Goal: Find specific page/section: Find specific page/section

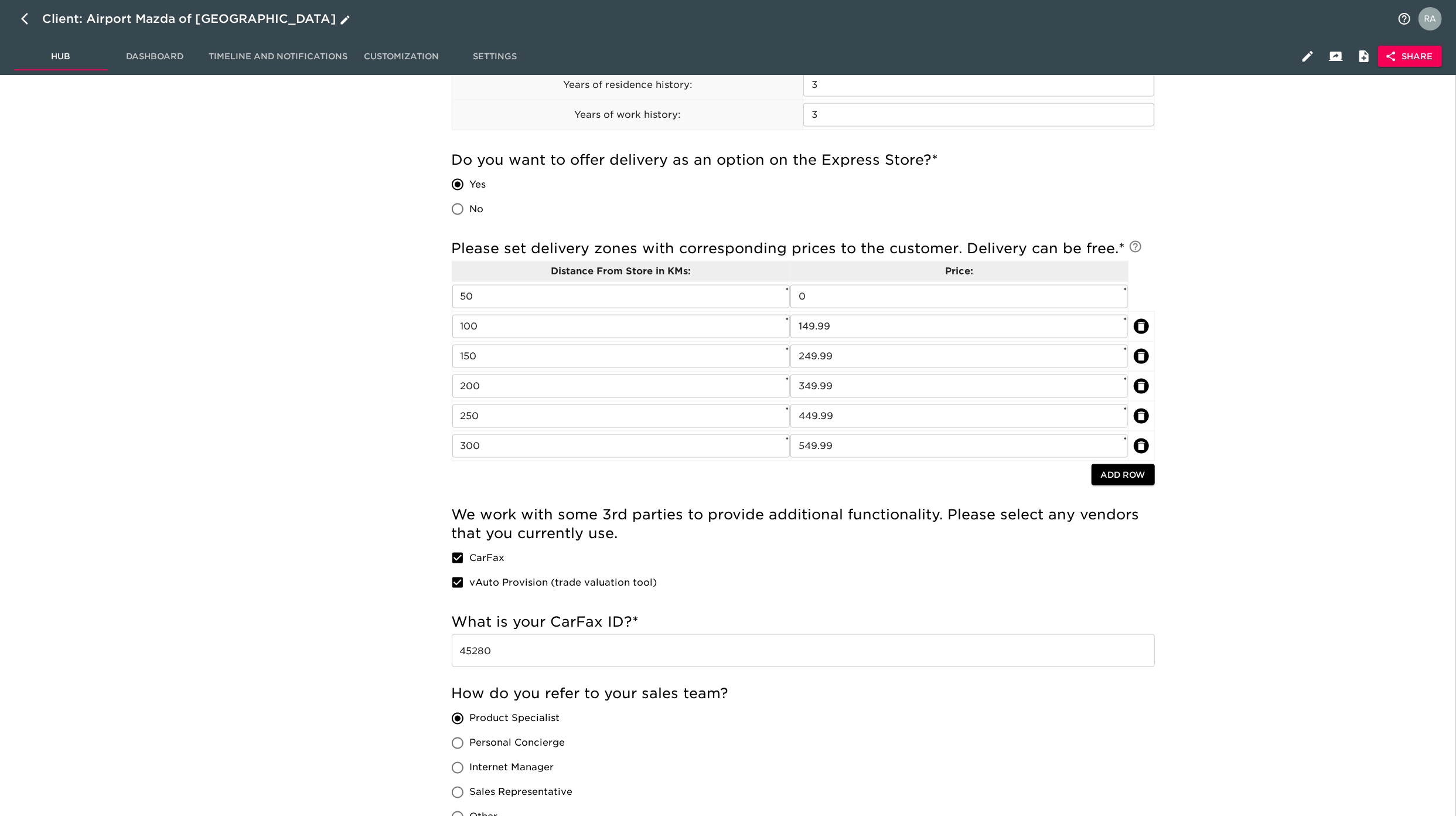
scroll to position [1615, 0]
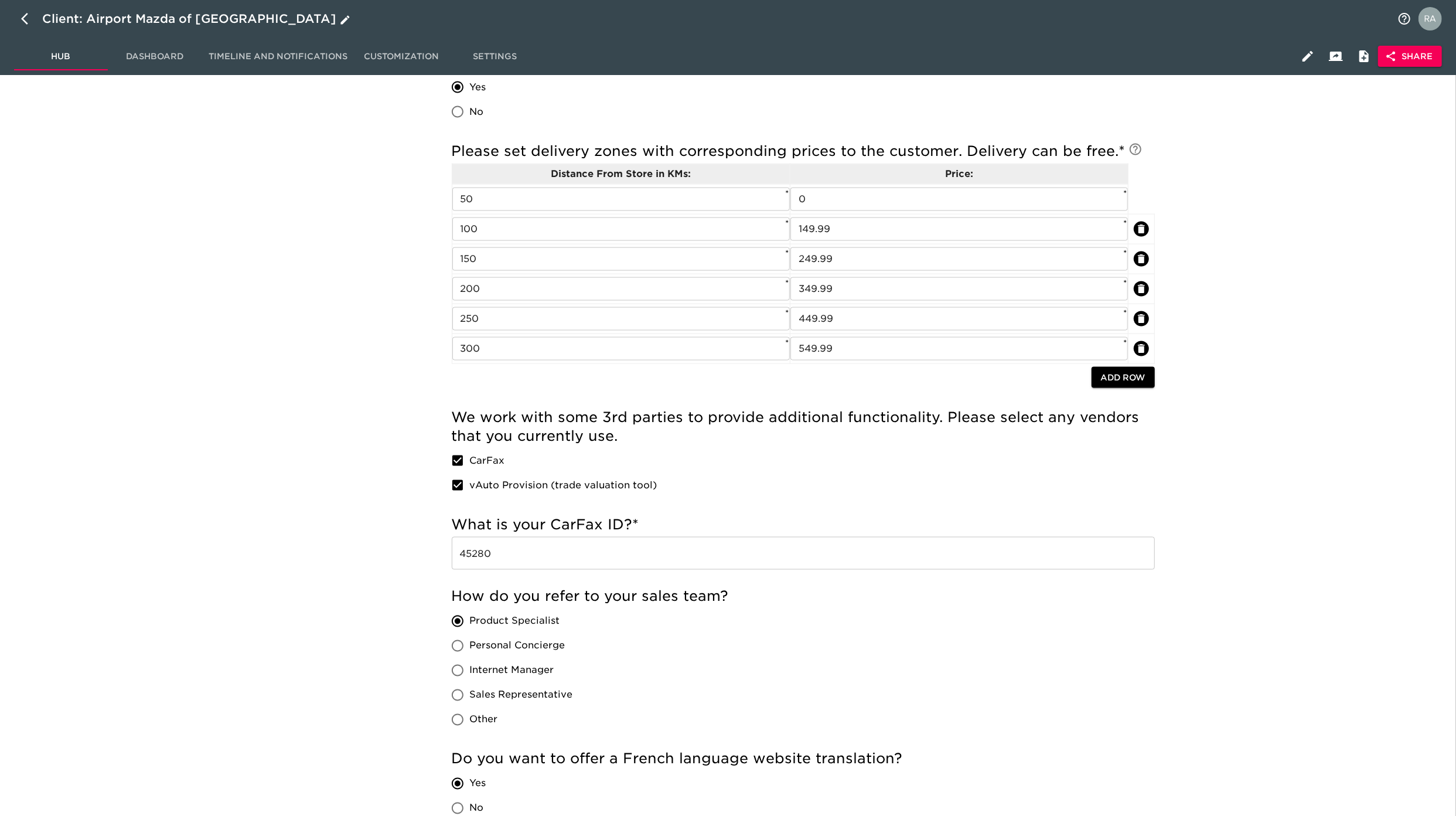
click at [22, 18] on icon "button" at bounding box center [28, 19] width 14 height 14
select select "10"
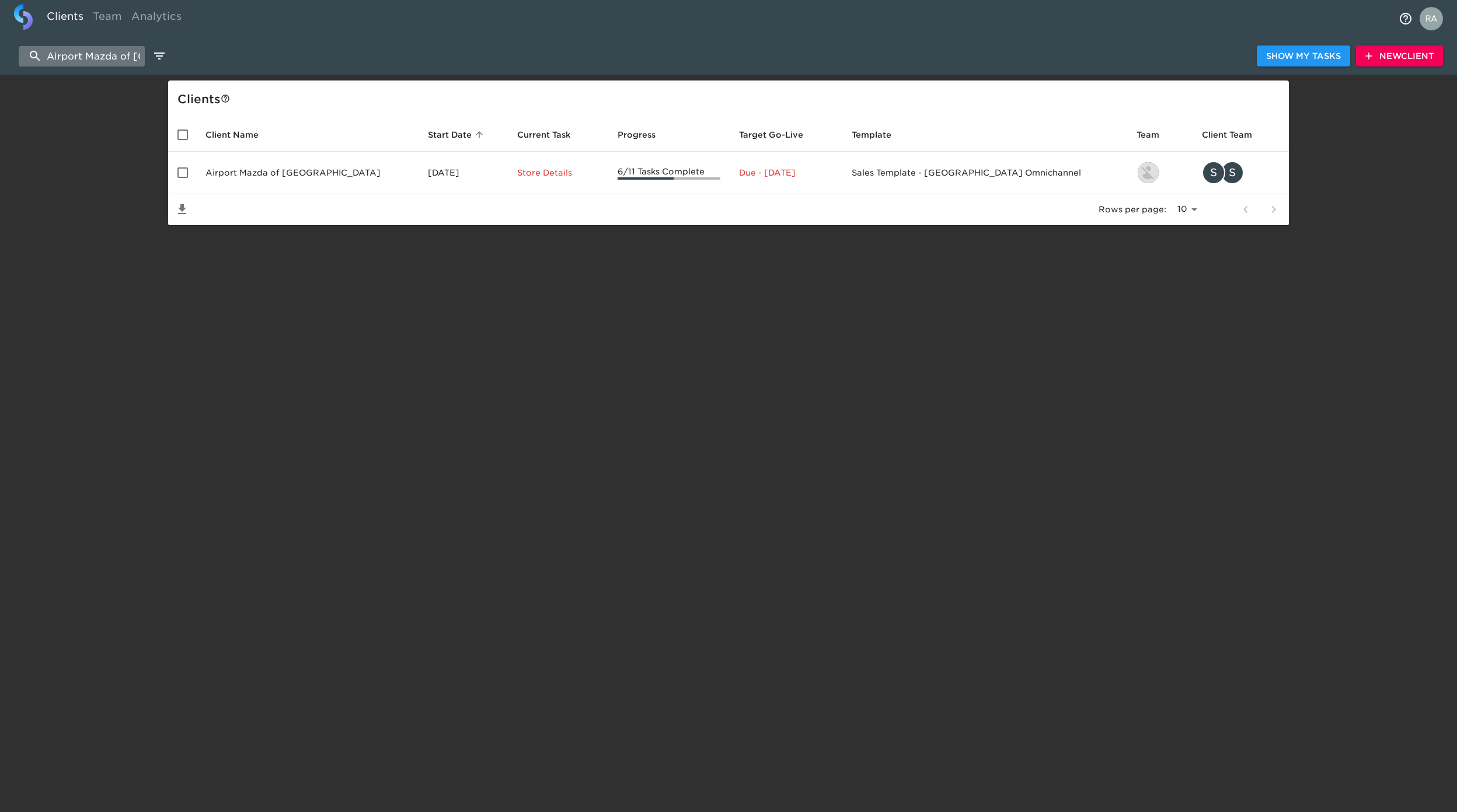
click at [113, 63] on input "Airport Mazda of [GEOGRAPHIC_DATA]" at bounding box center [82, 56] width 126 height 21
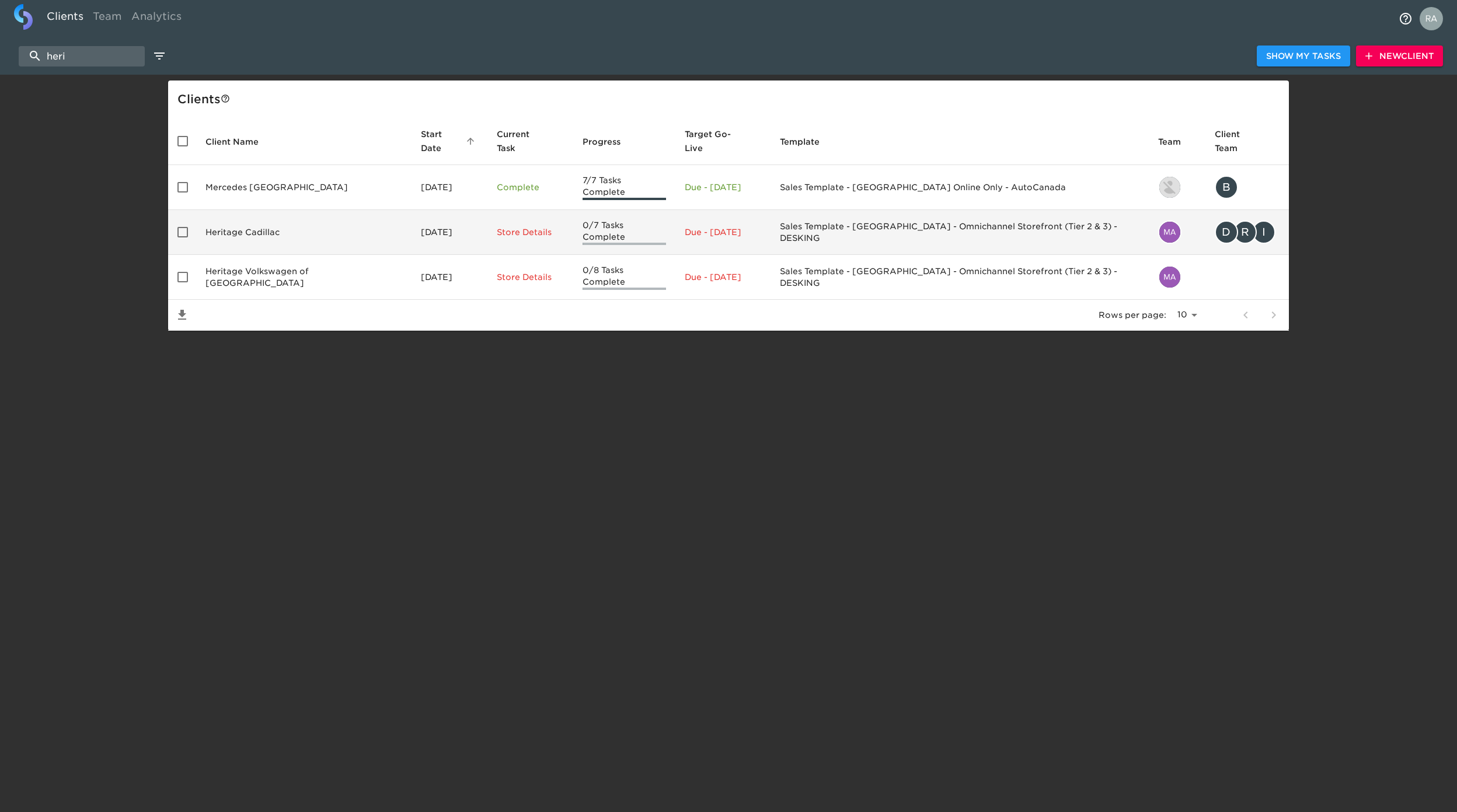
type input "heri"
click at [300, 210] on td "Heritage Cadillac" at bounding box center [304, 233] width 215 height 45
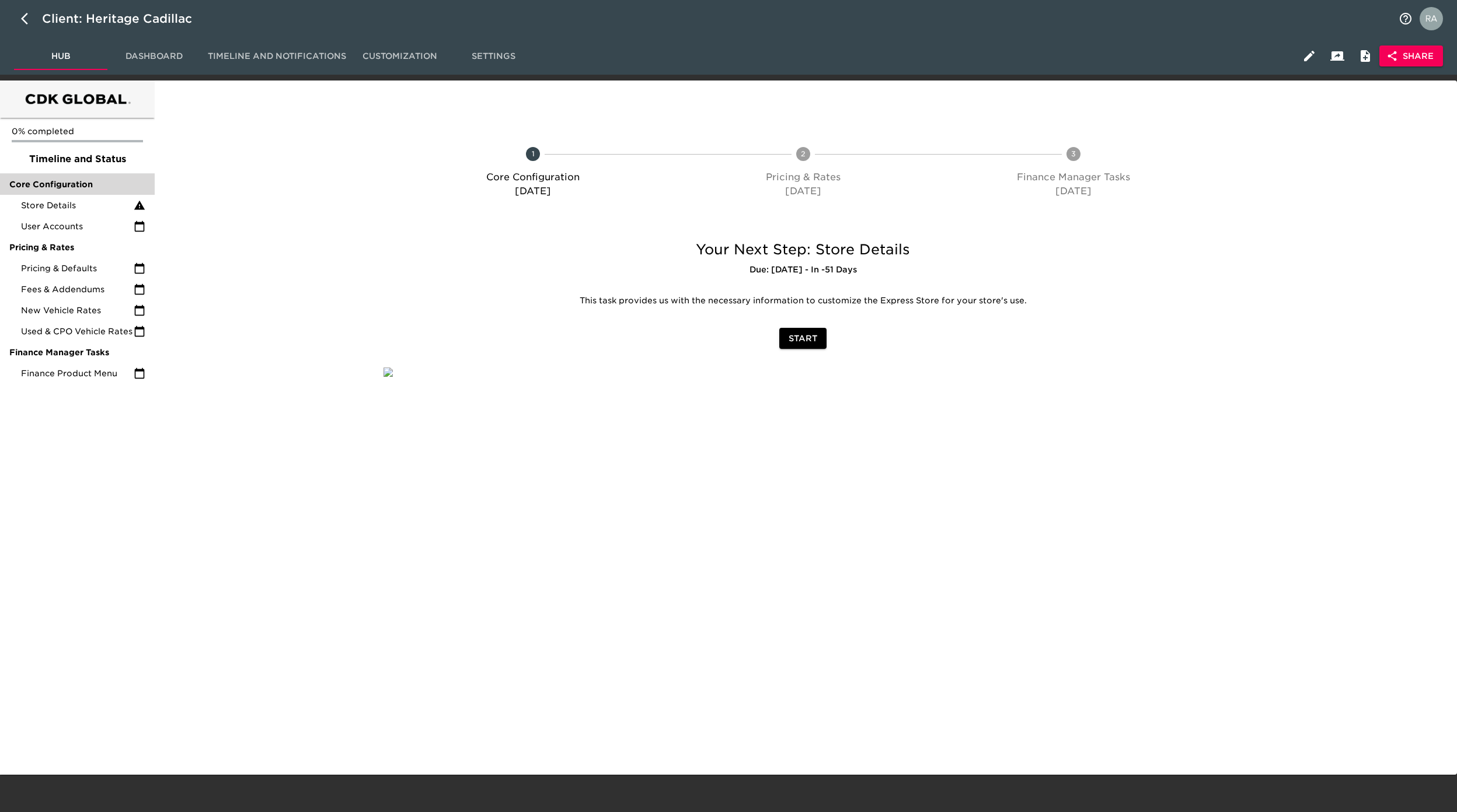
click at [78, 185] on span "Core Configuration" at bounding box center [77, 184] width 136 height 12
